Goal: Information Seeking & Learning: Understand process/instructions

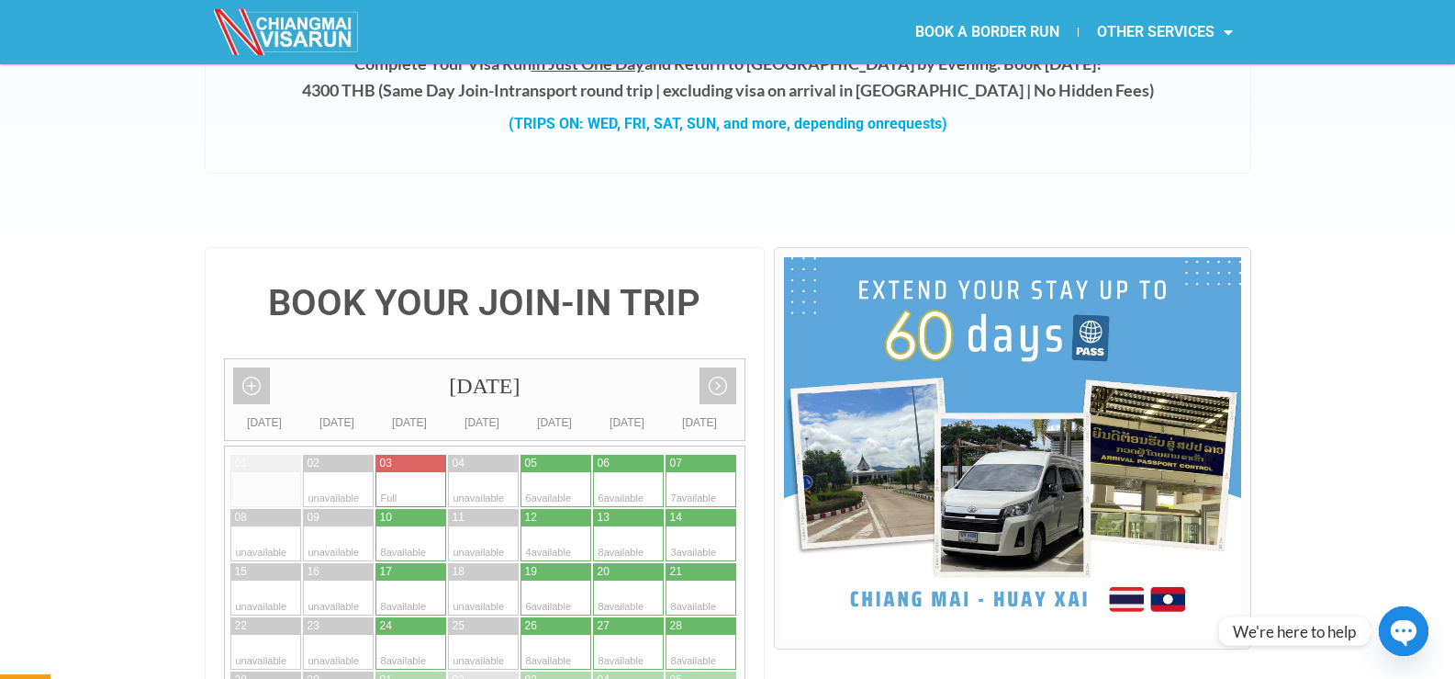
scroll to position [367, 0]
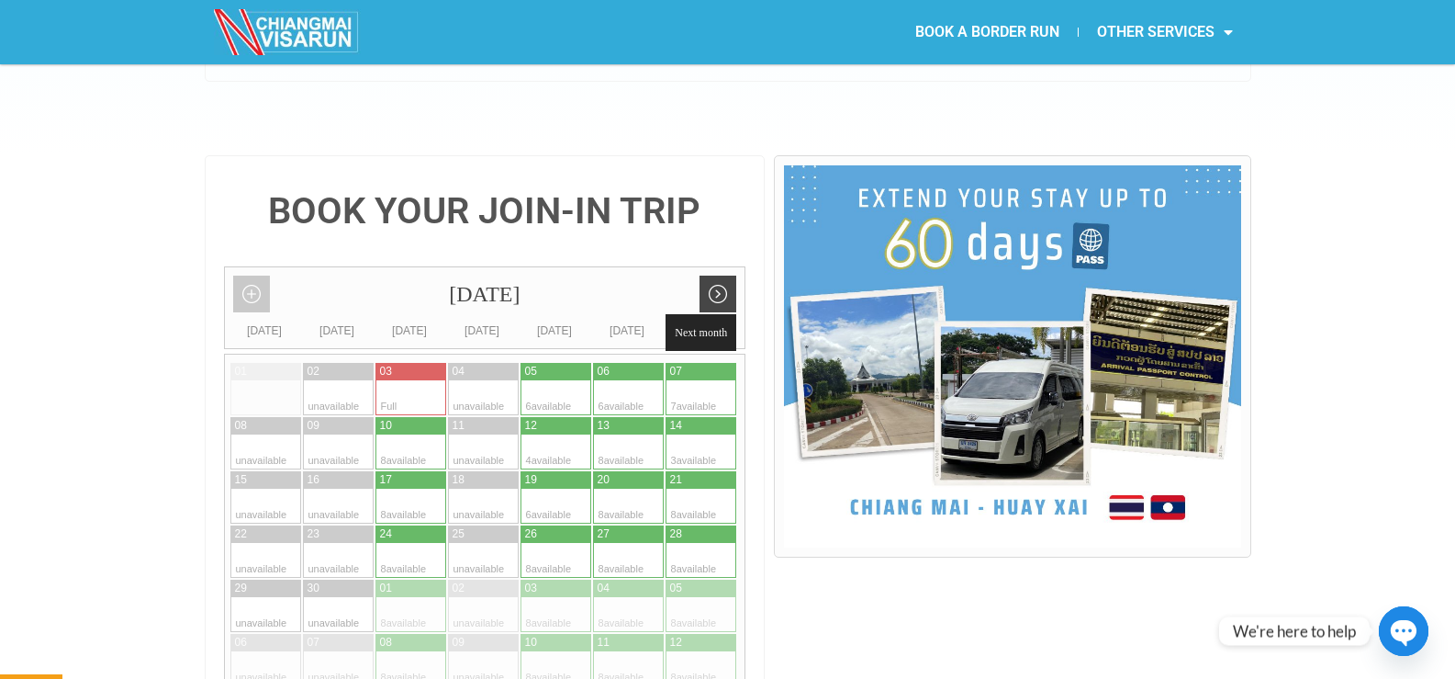
click at [726, 275] on link "Next month" at bounding box center [718, 293] width 37 height 37
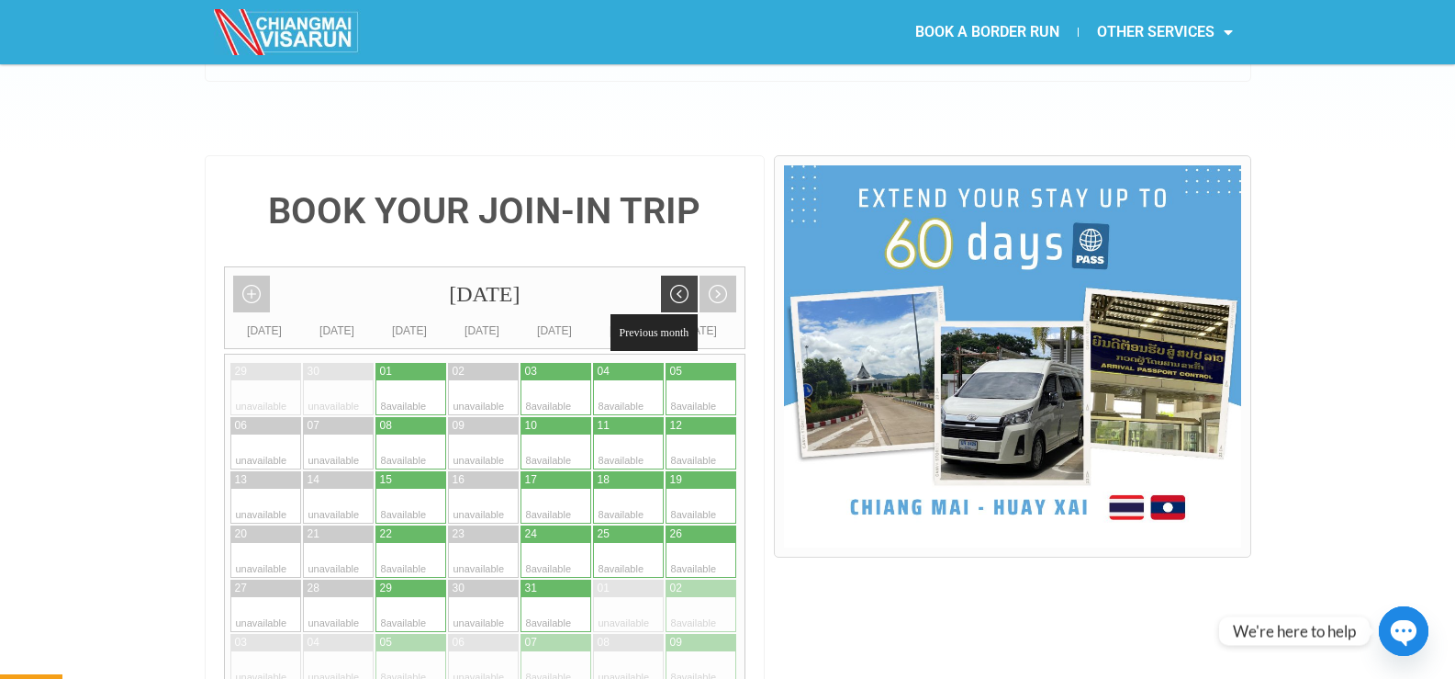
click at [678, 275] on link "Previous month" at bounding box center [679, 293] width 37 height 37
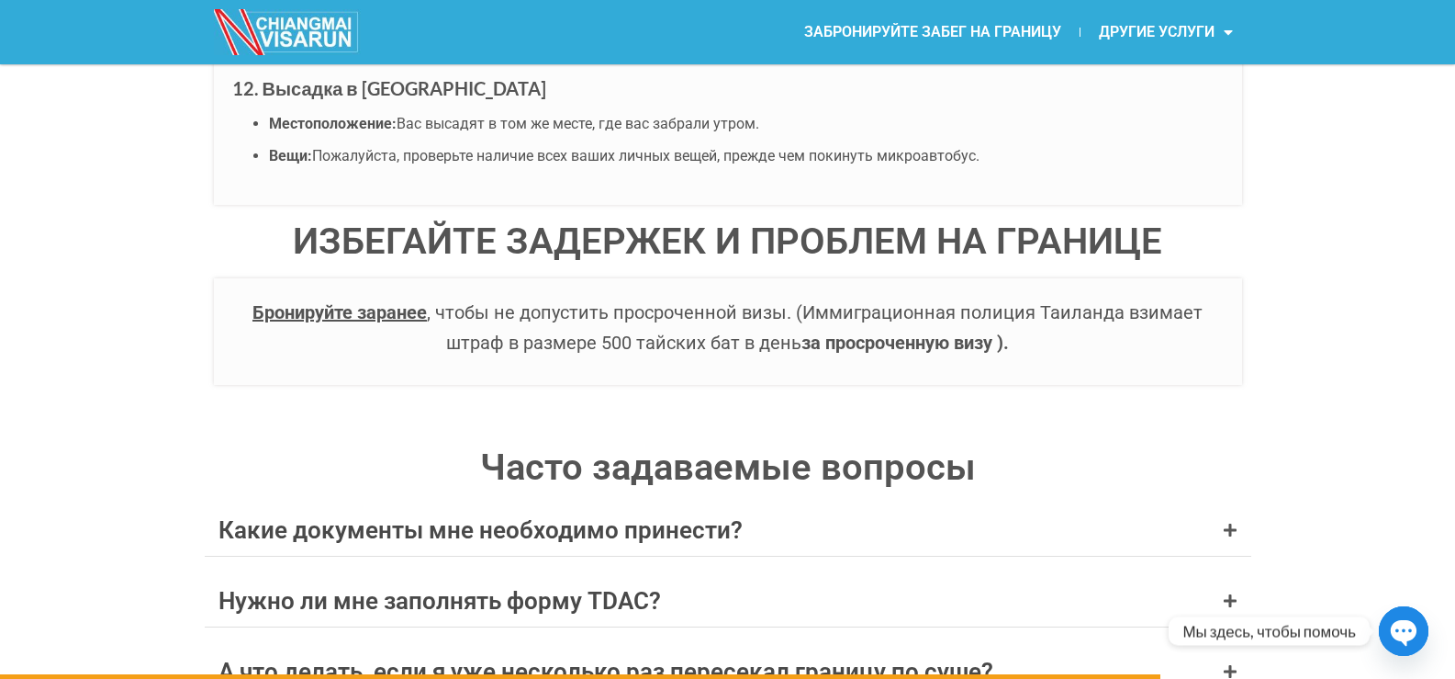
scroll to position [7315, 0]
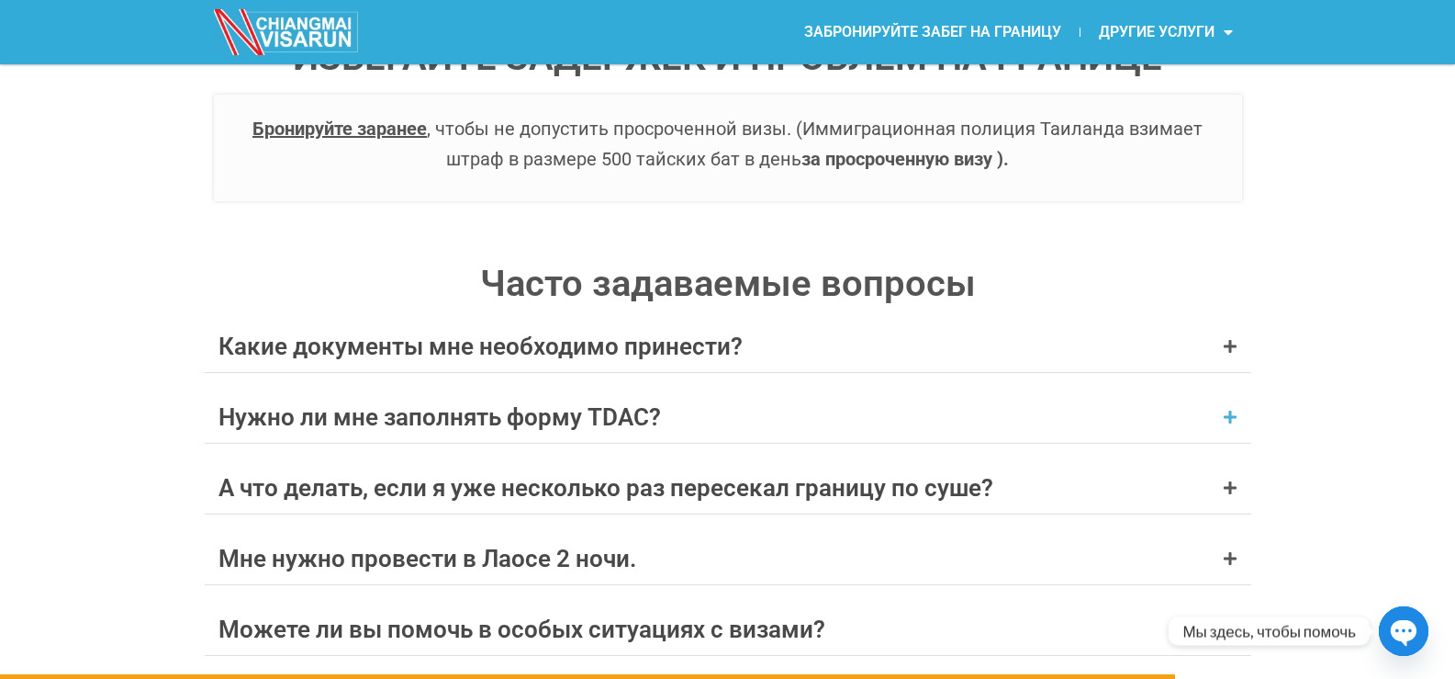
click at [1221, 415] on div "Нужно ли мне заполнять форму TDAC?" at bounding box center [728, 416] width 1047 height 51
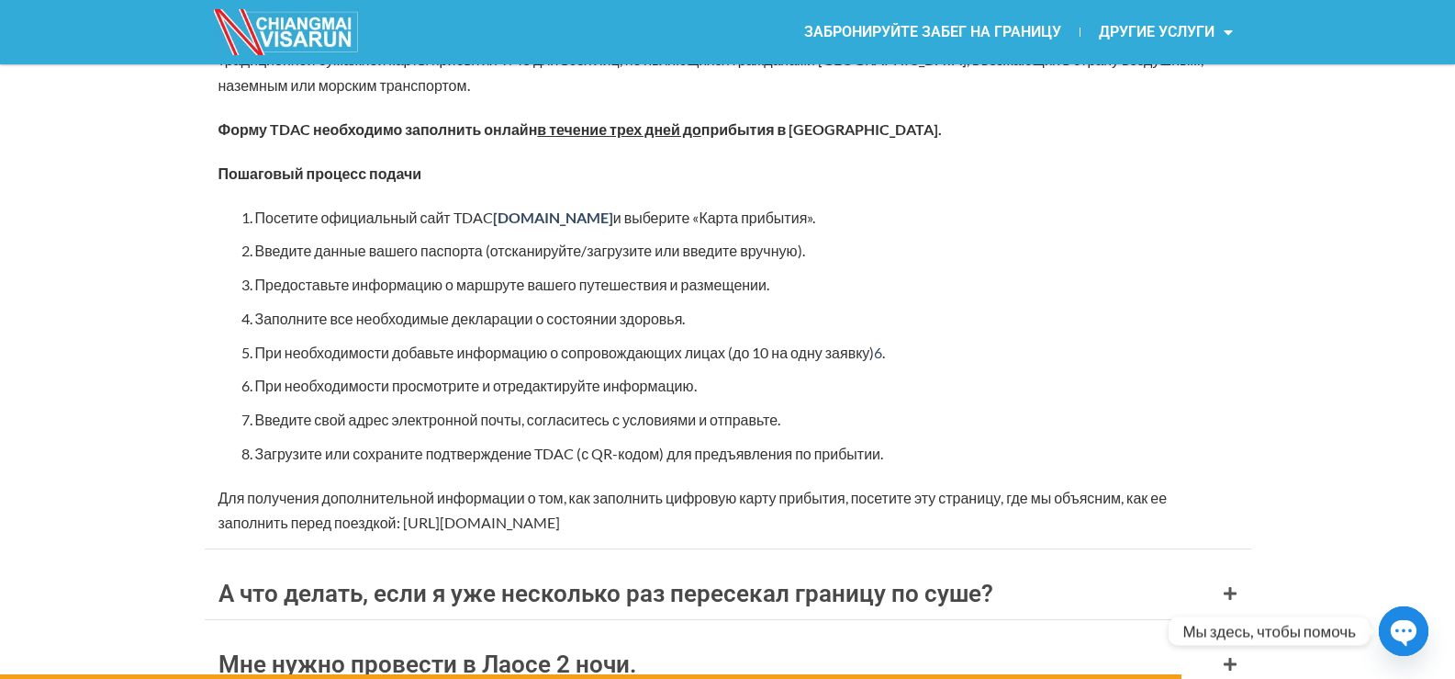
scroll to position [7774, 0]
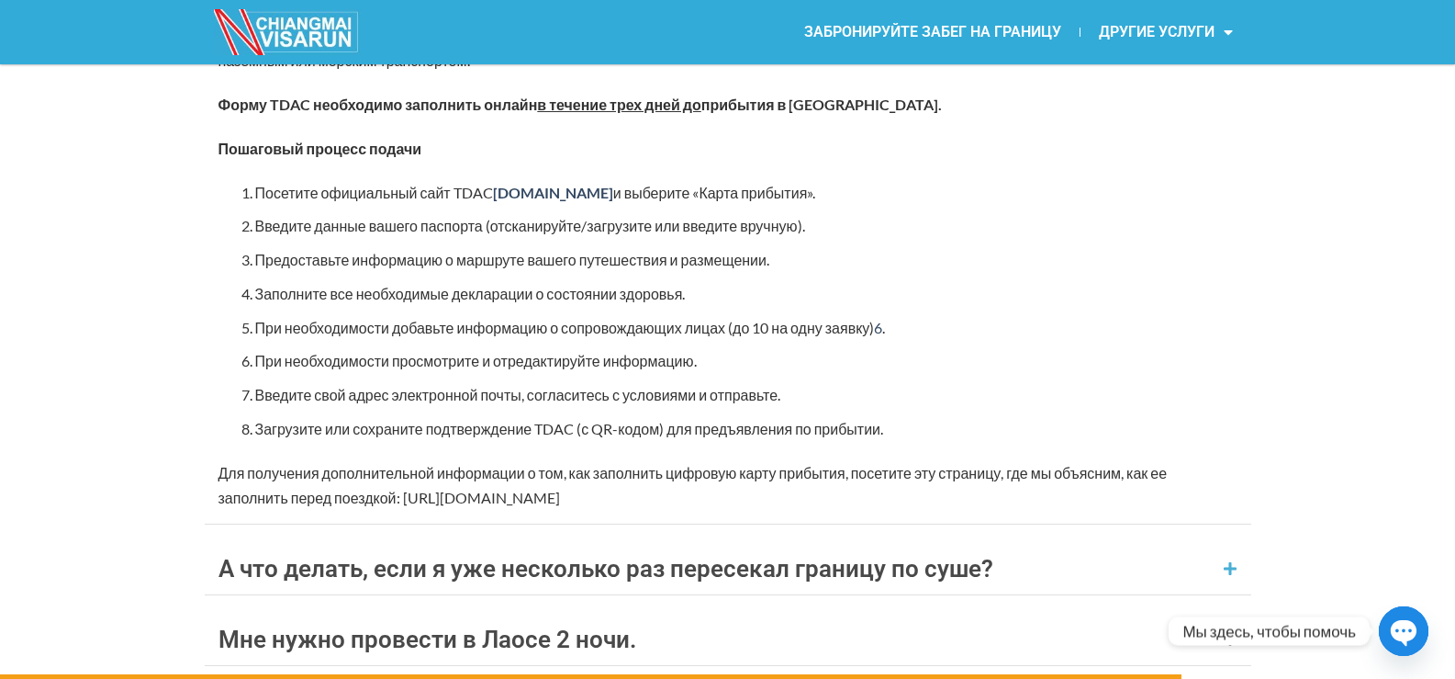
click at [1229, 561] on icon at bounding box center [1230, 568] width 15 height 15
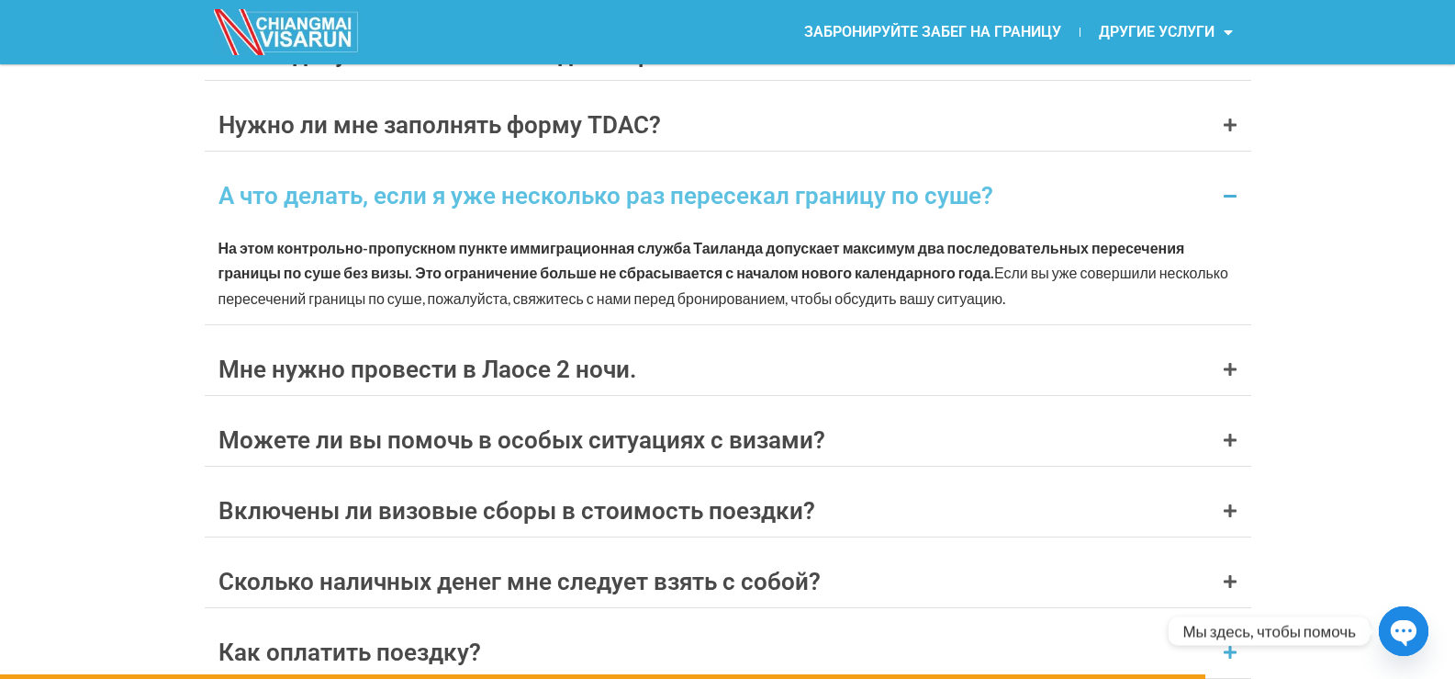
scroll to position [7590, 0]
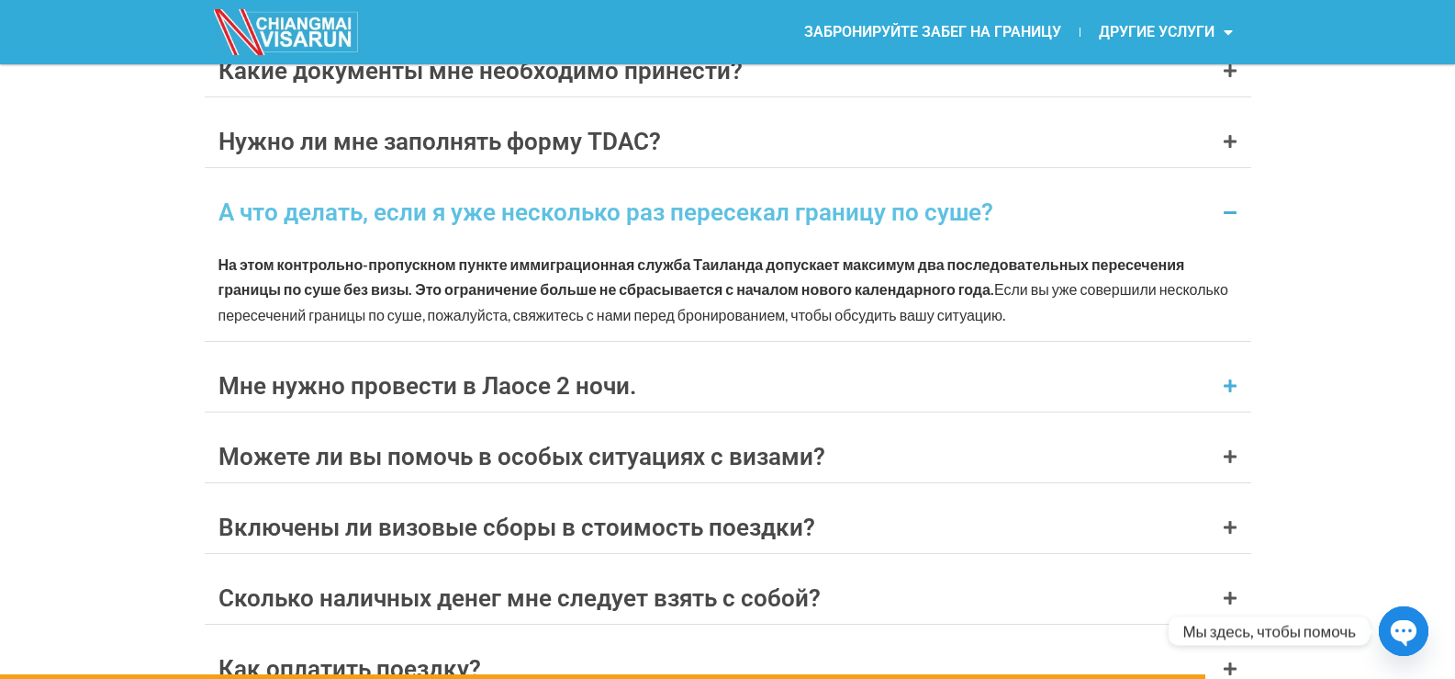
click at [1225, 392] on icon at bounding box center [1230, 385] width 15 height 15
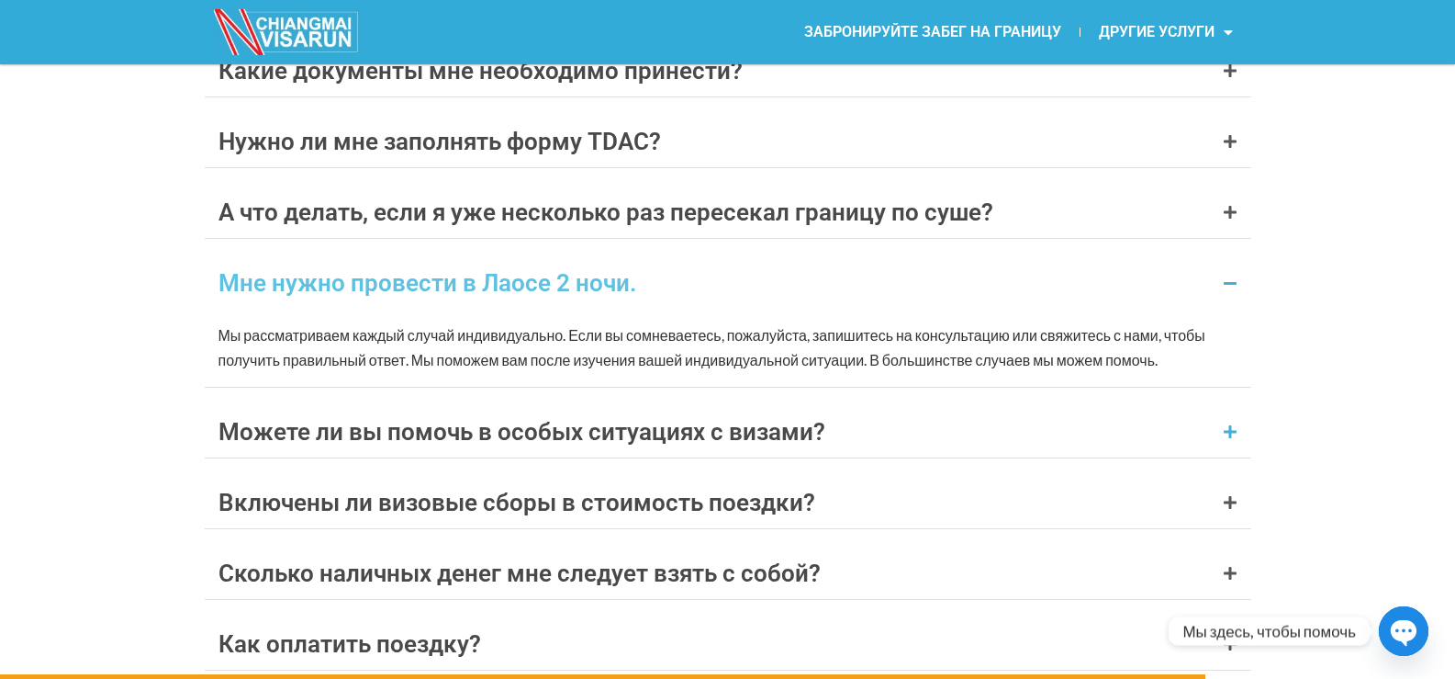
click at [1217, 444] on div "Можете ли вы помочь в особых ситуациях с визами?" at bounding box center [728, 431] width 1047 height 51
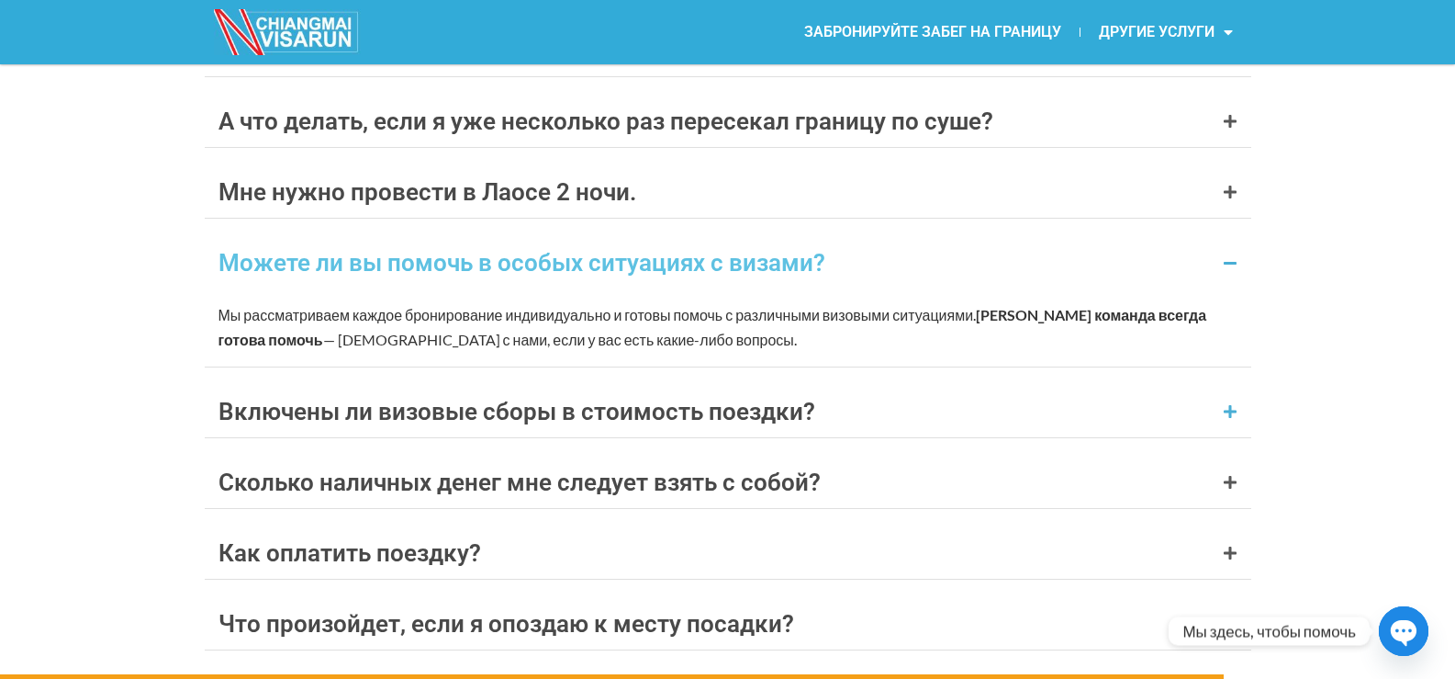
scroll to position [7682, 0]
click at [1228, 412] on icon at bounding box center [1230, 410] width 15 height 15
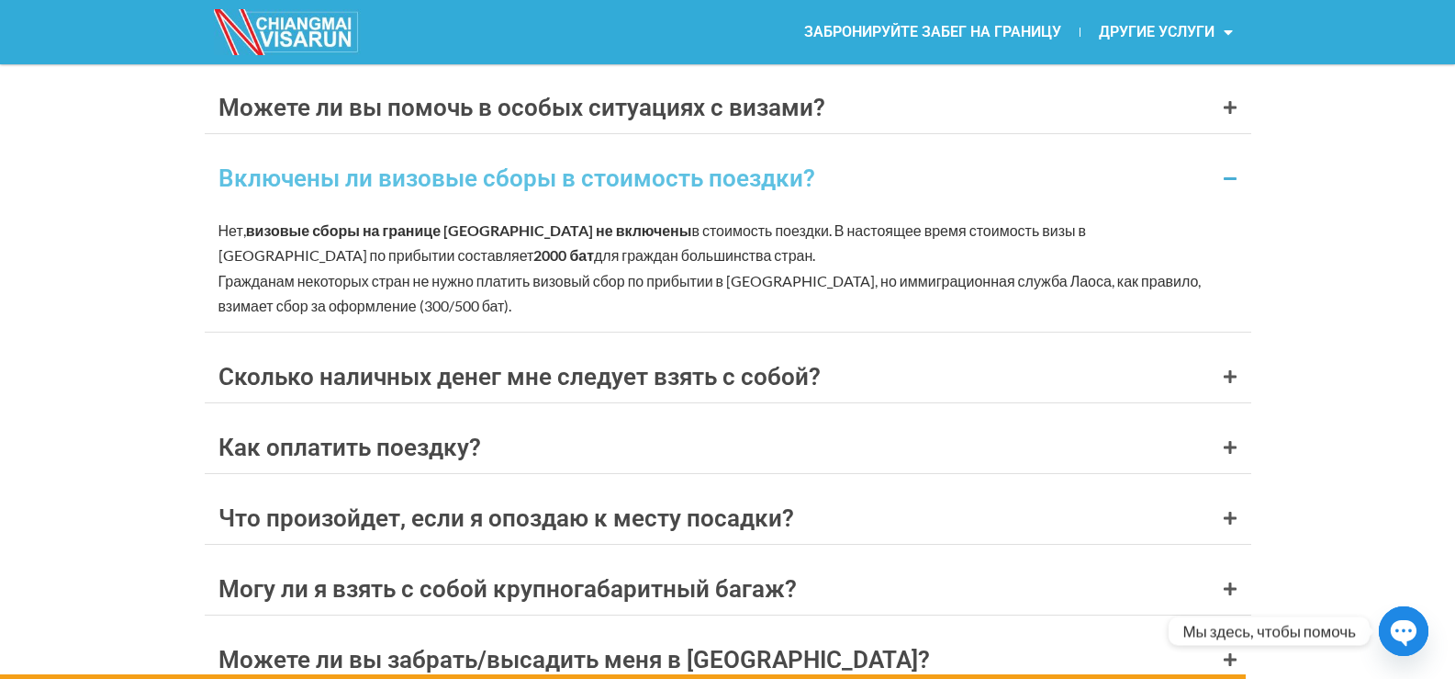
scroll to position [7866, 0]
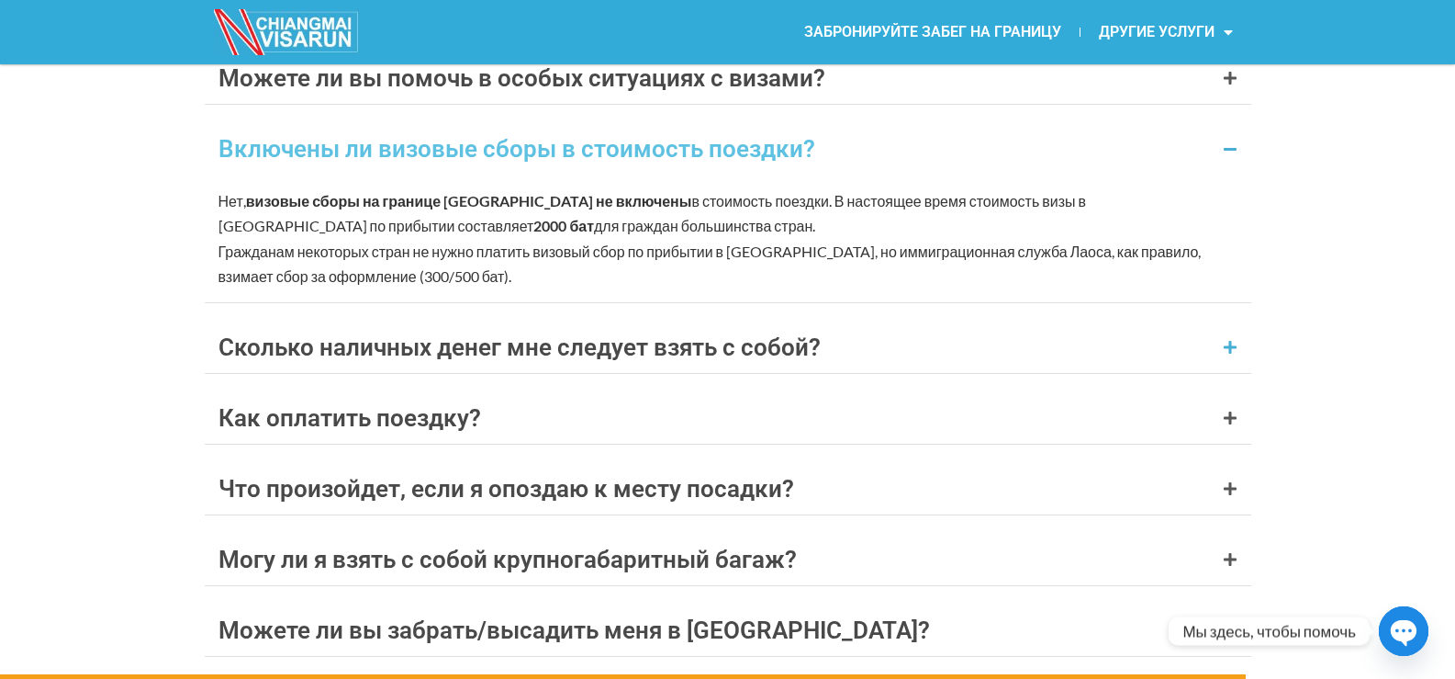
click at [1215, 352] on div "Сколько наличных денег мне следует взять с собой?" at bounding box center [728, 346] width 1047 height 51
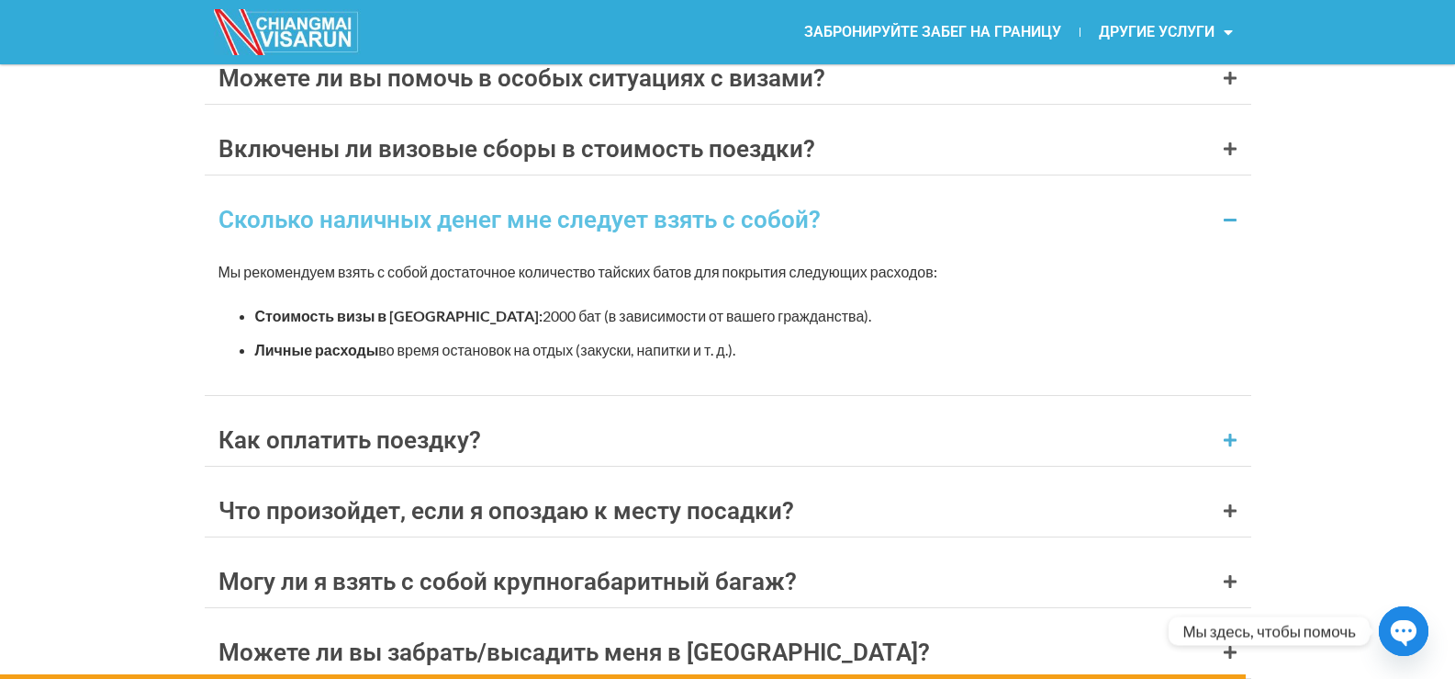
click at [1214, 433] on div "Как оплатить поездку?" at bounding box center [728, 439] width 1047 height 51
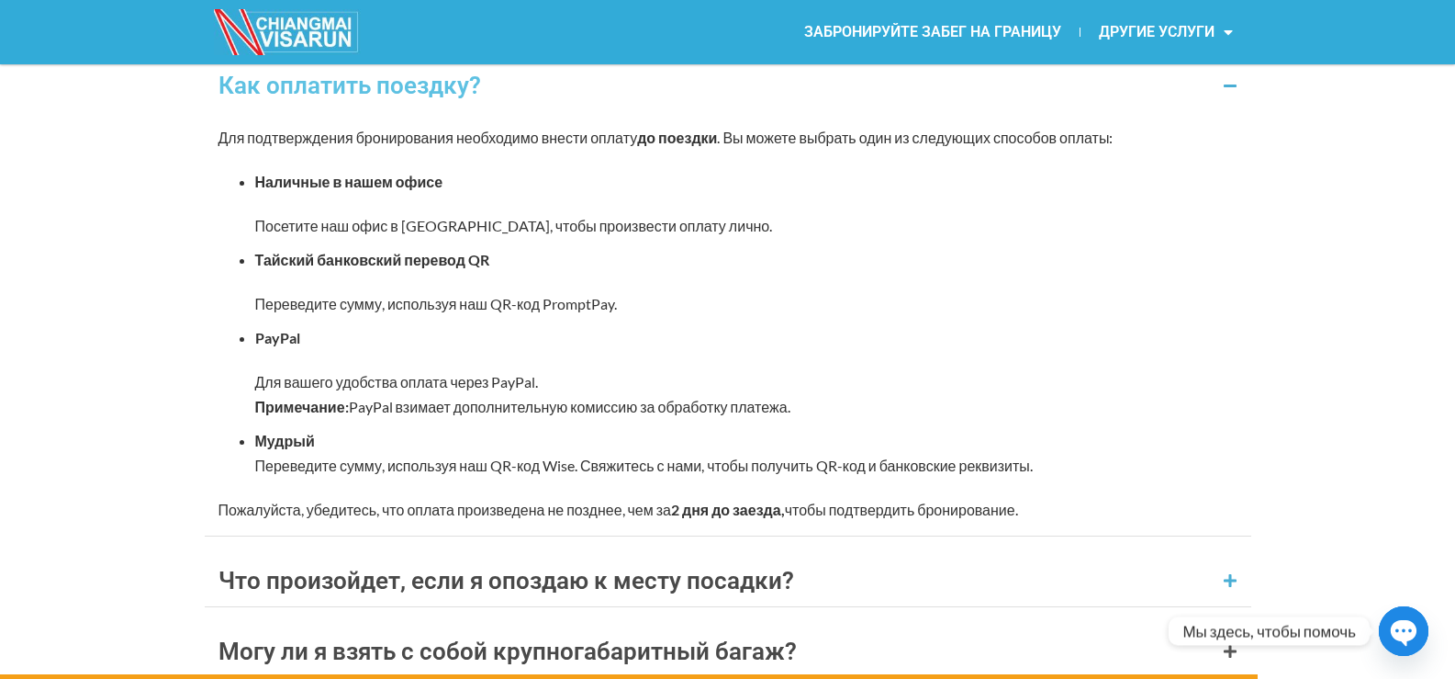
scroll to position [8233, 0]
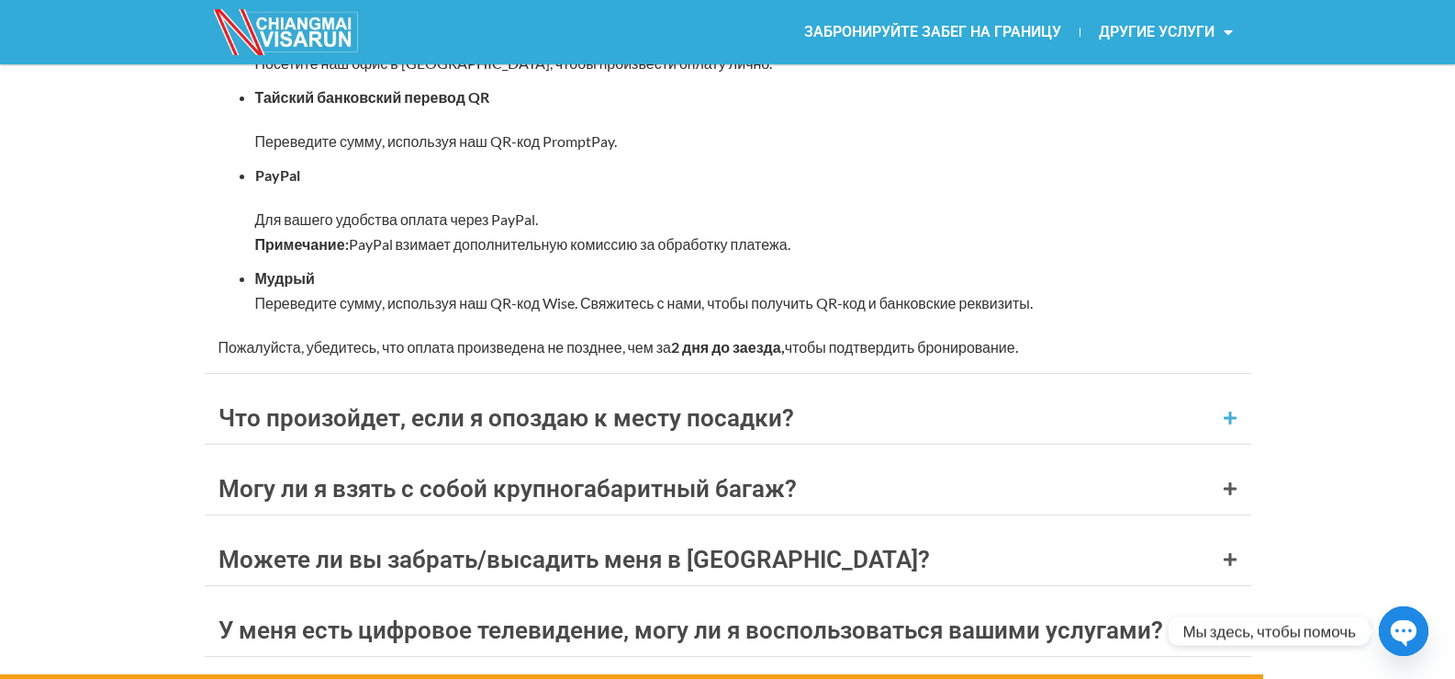
click at [1201, 427] on div "Что произойдет, если я опоздаю к месту посадки?" at bounding box center [728, 417] width 1047 height 51
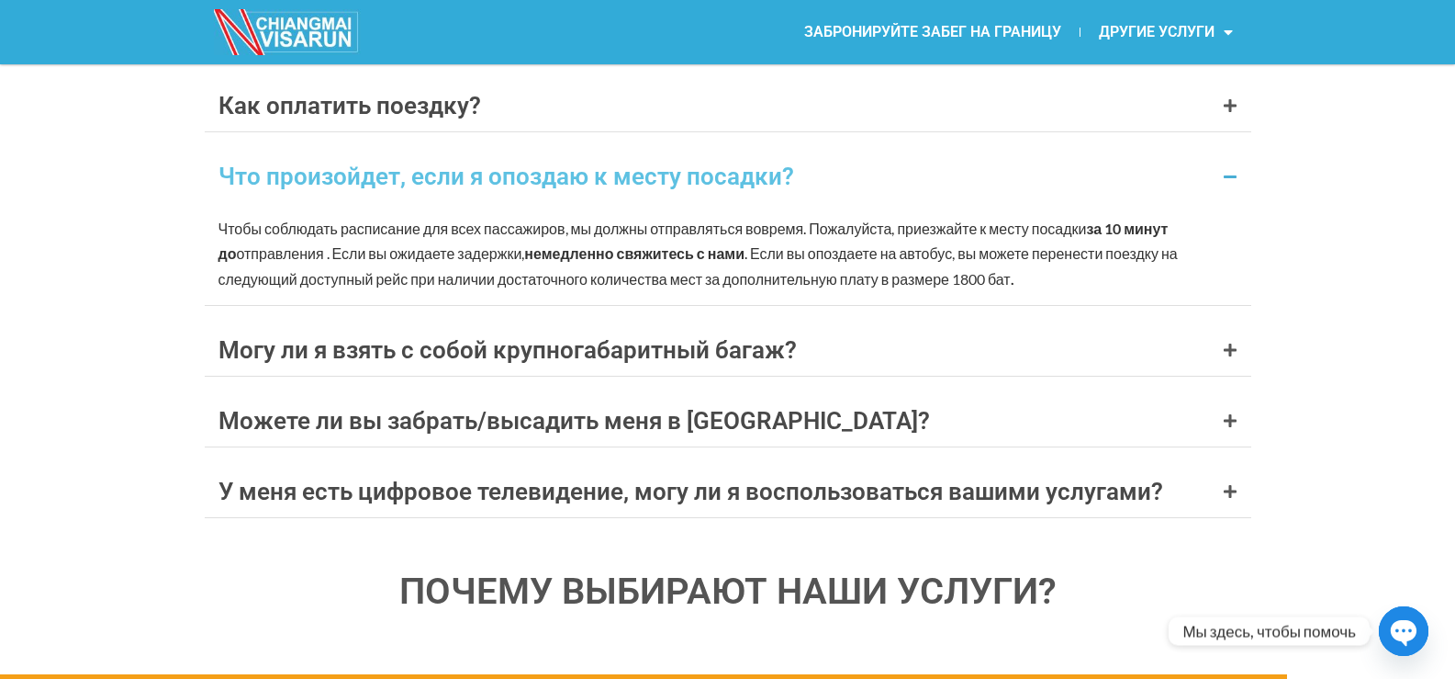
scroll to position [8112, 0]
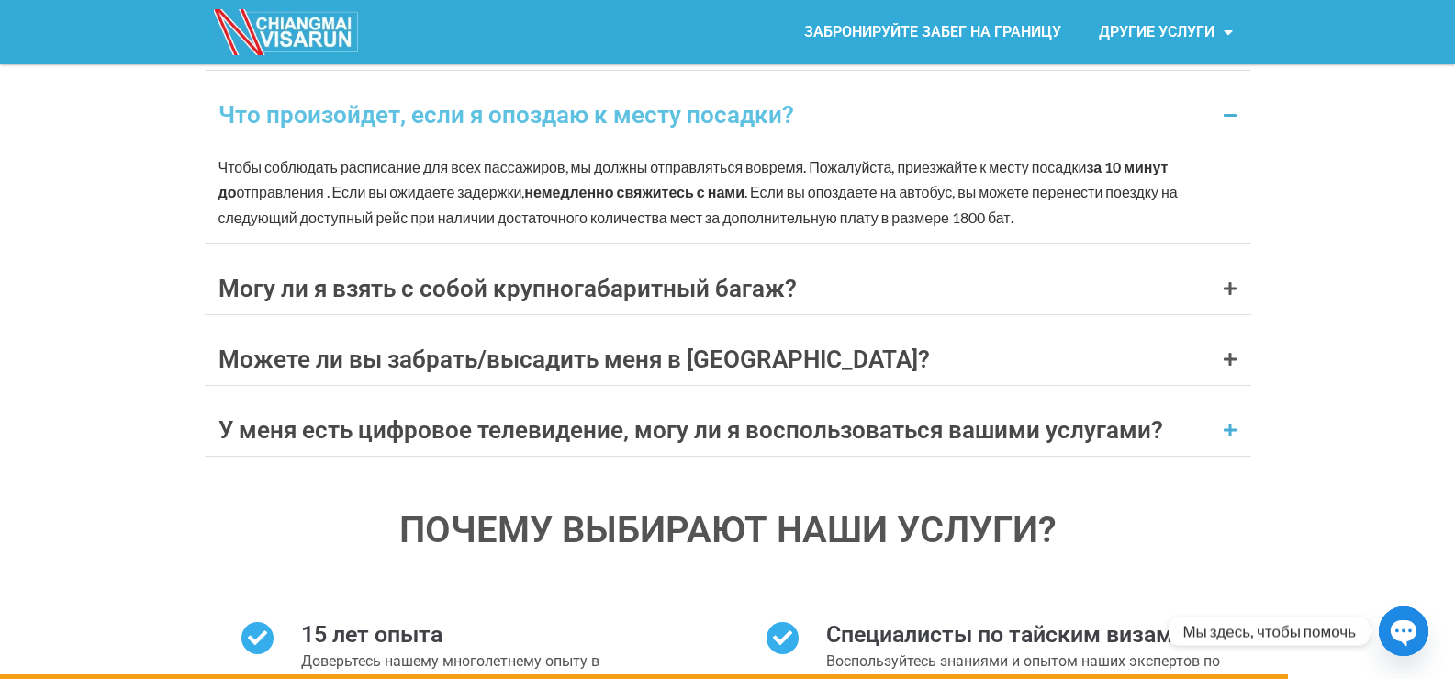
click at [1227, 430] on icon at bounding box center [1230, 429] width 15 height 15
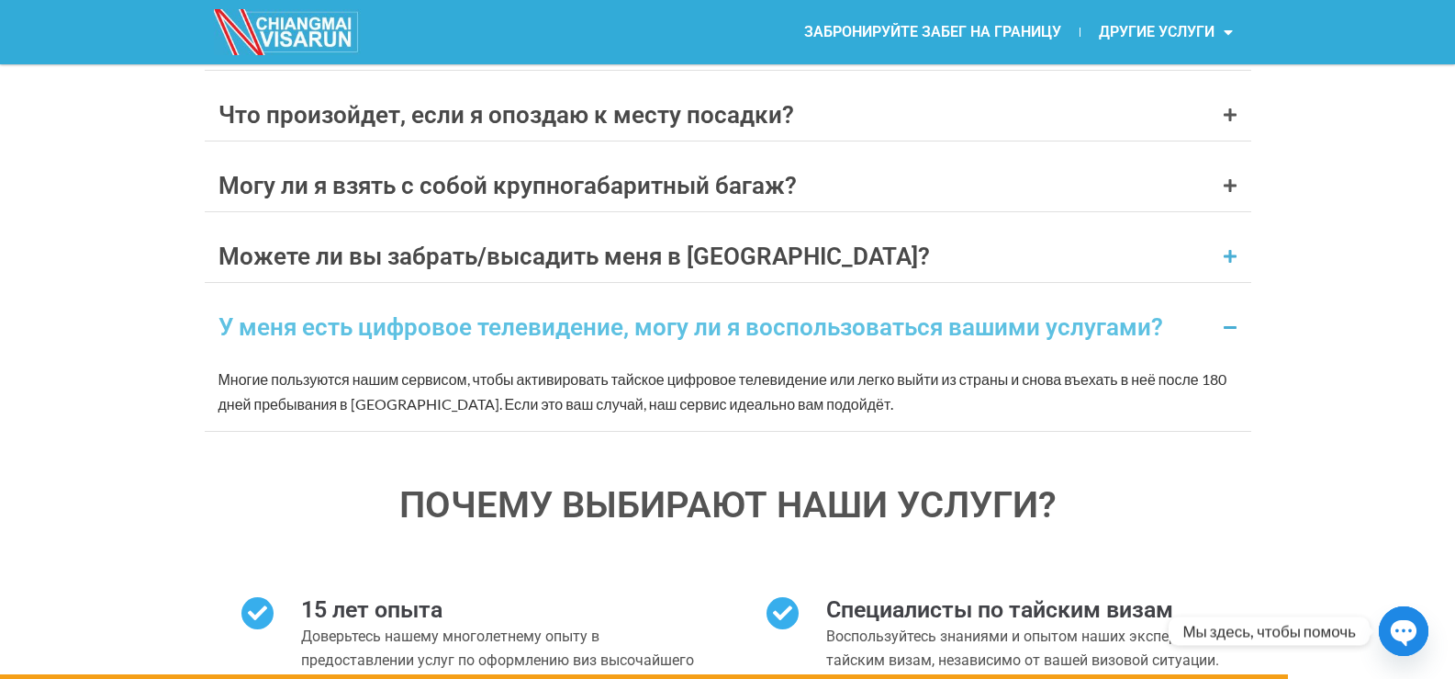
click at [1230, 253] on icon at bounding box center [1230, 256] width 15 height 15
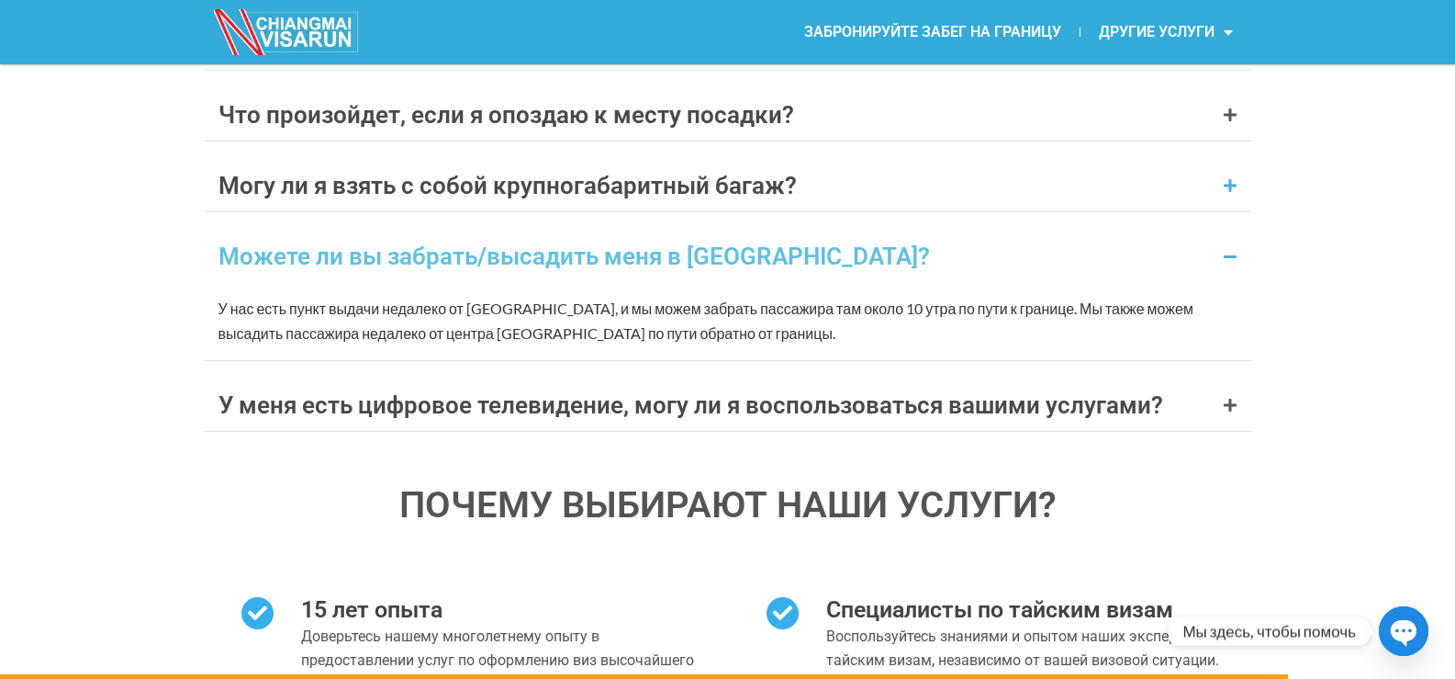
click at [1230, 191] on icon at bounding box center [1230, 185] width 15 height 15
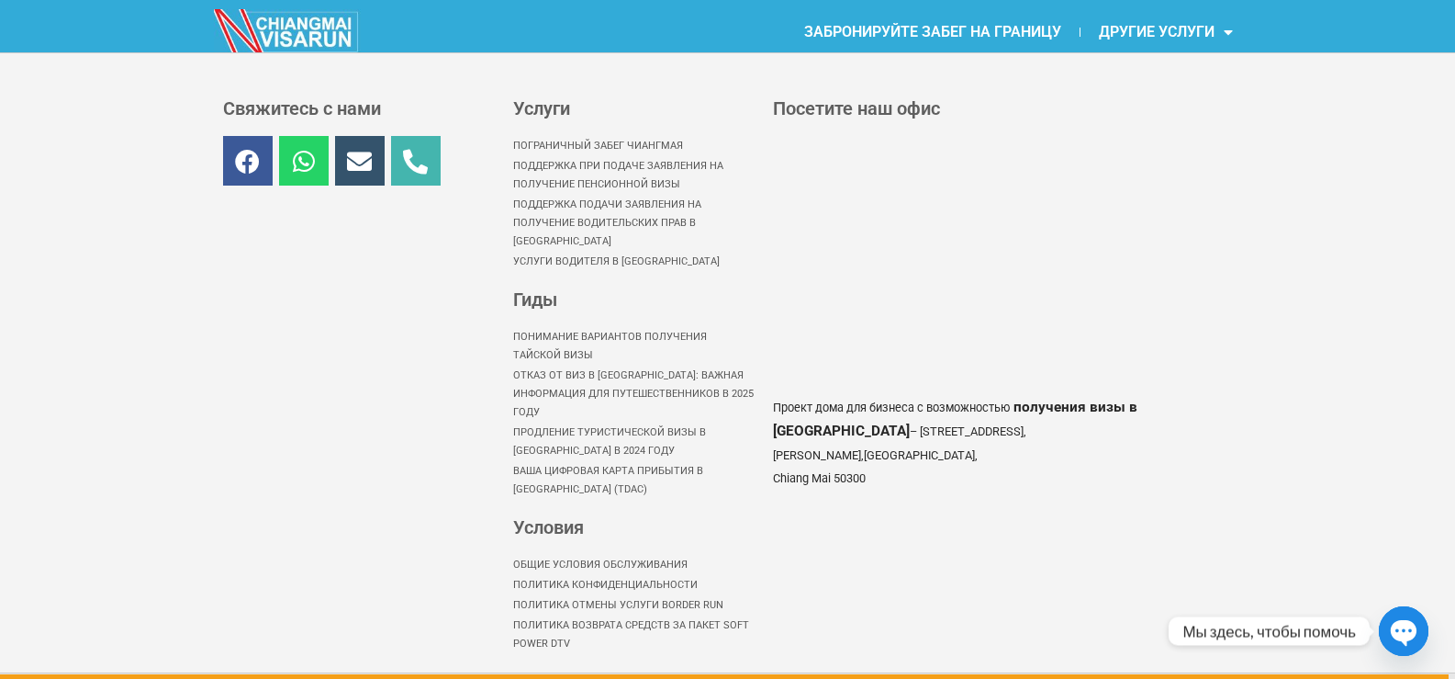
scroll to position [9122, 0]
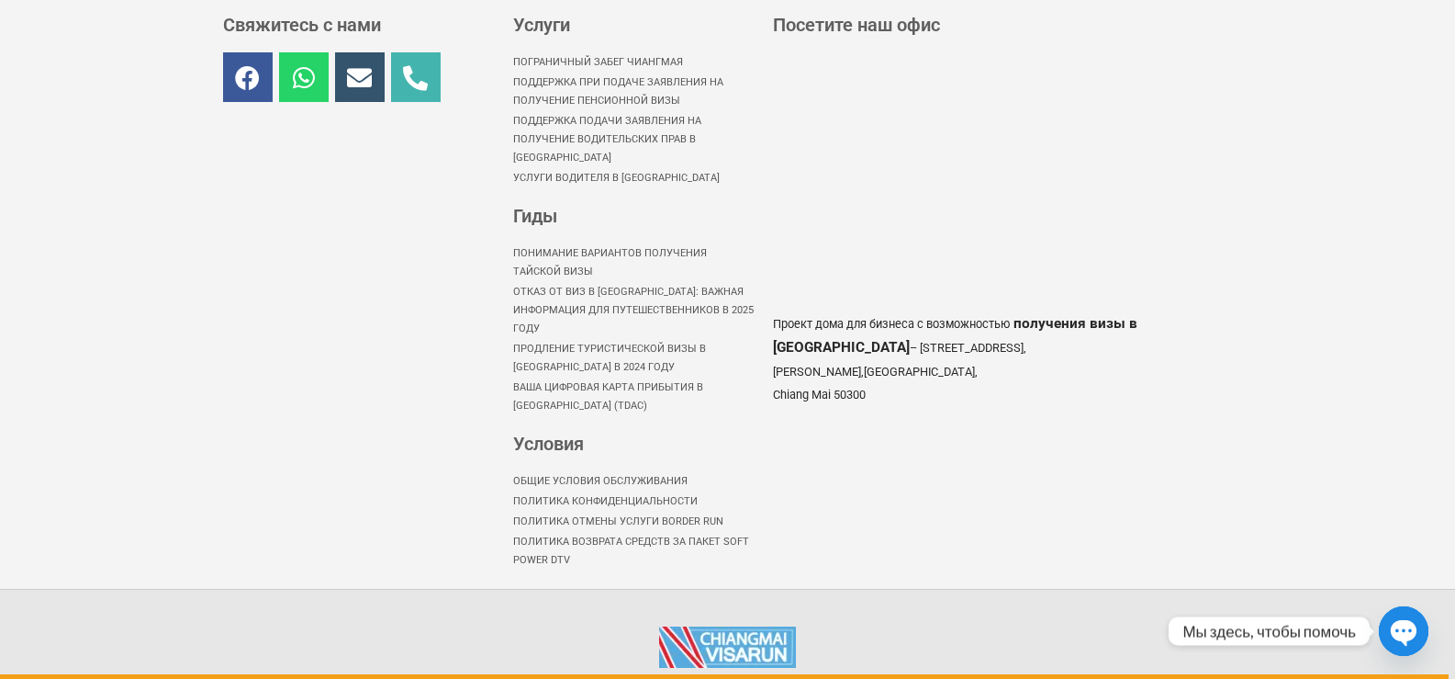
click at [662, 381] on font "Ваша цифровая карта прибытия в [GEOGRAPHIC_DATA] (TDAC)" at bounding box center [608, 396] width 190 height 30
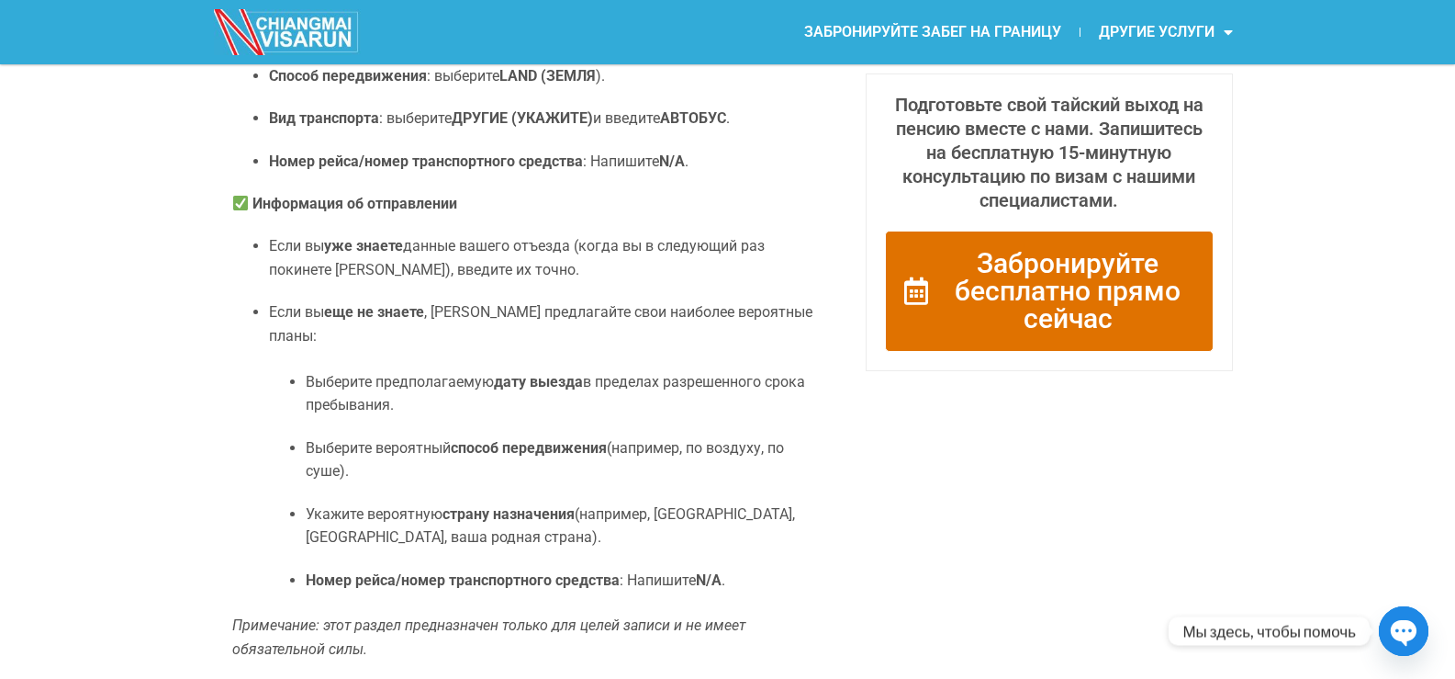
scroll to position [1469, 0]
